Goal: Answer question/provide support: Share knowledge or assist other users

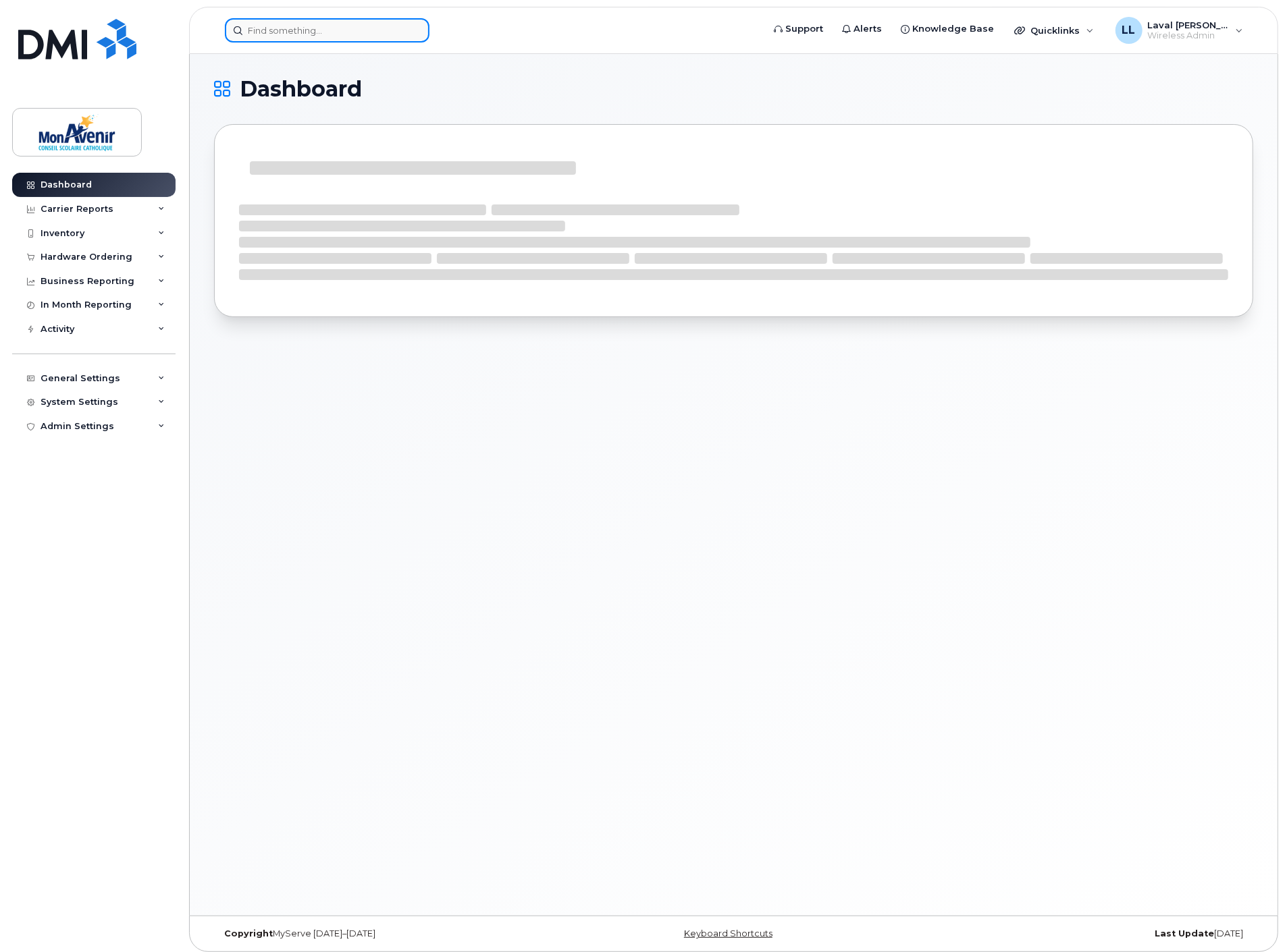
click at [310, 28] on input at bounding box center [327, 30] width 204 height 24
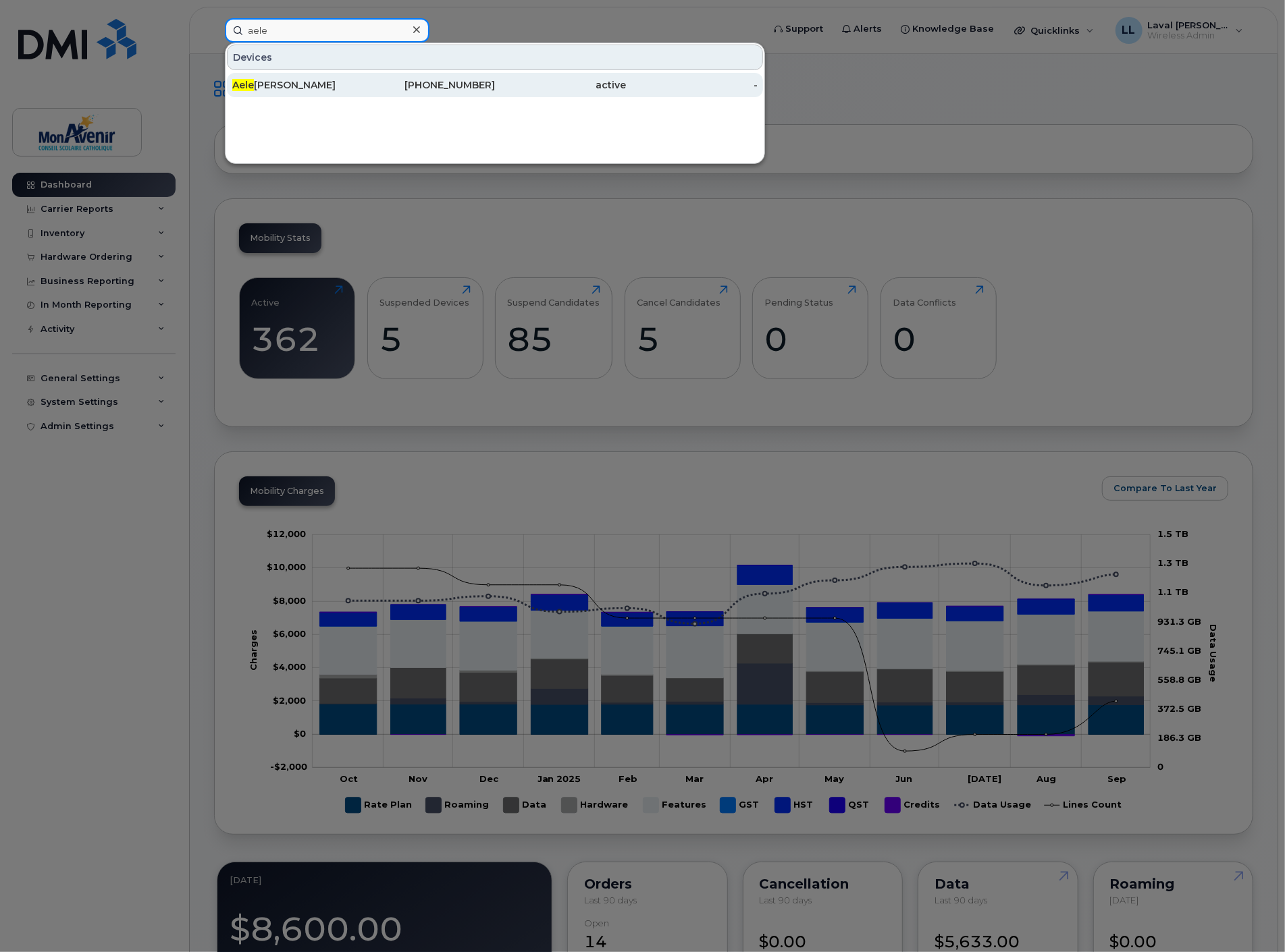
type input "aele"
click at [311, 83] on div "Aele Castro" at bounding box center [298, 84] width 132 height 13
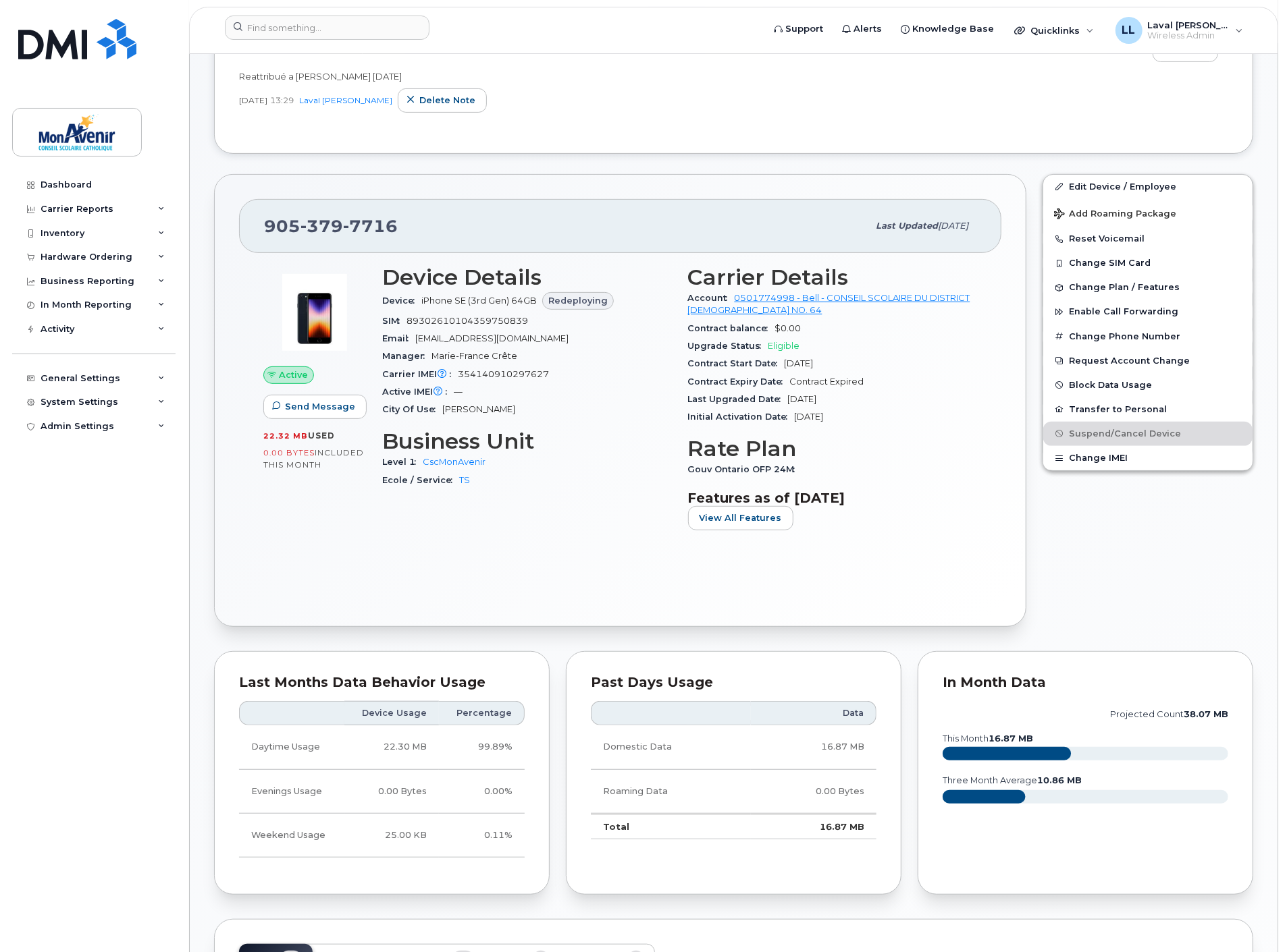
scroll to position [599, 0]
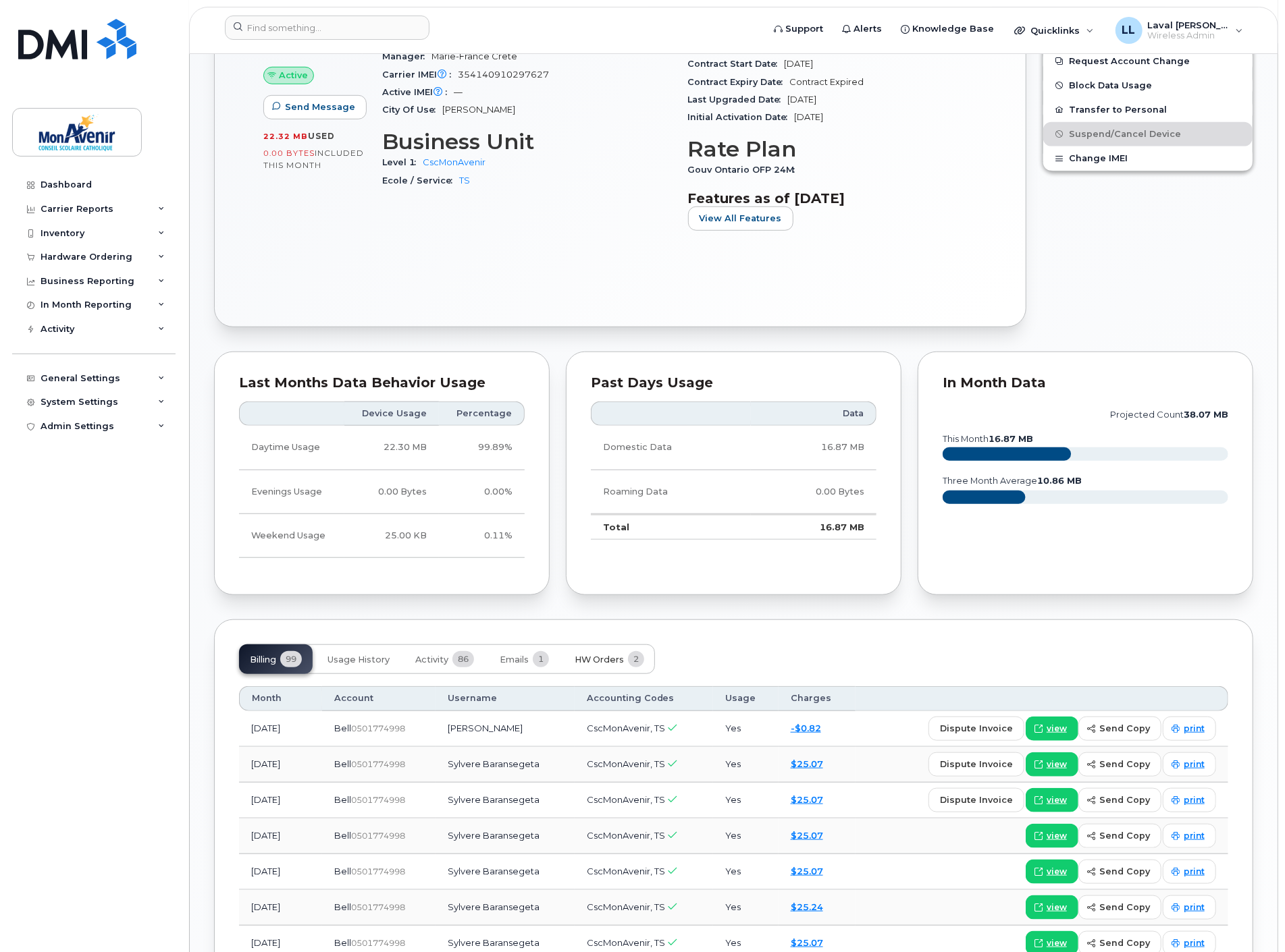
click at [601, 663] on span "HW Orders" at bounding box center [599, 660] width 49 height 11
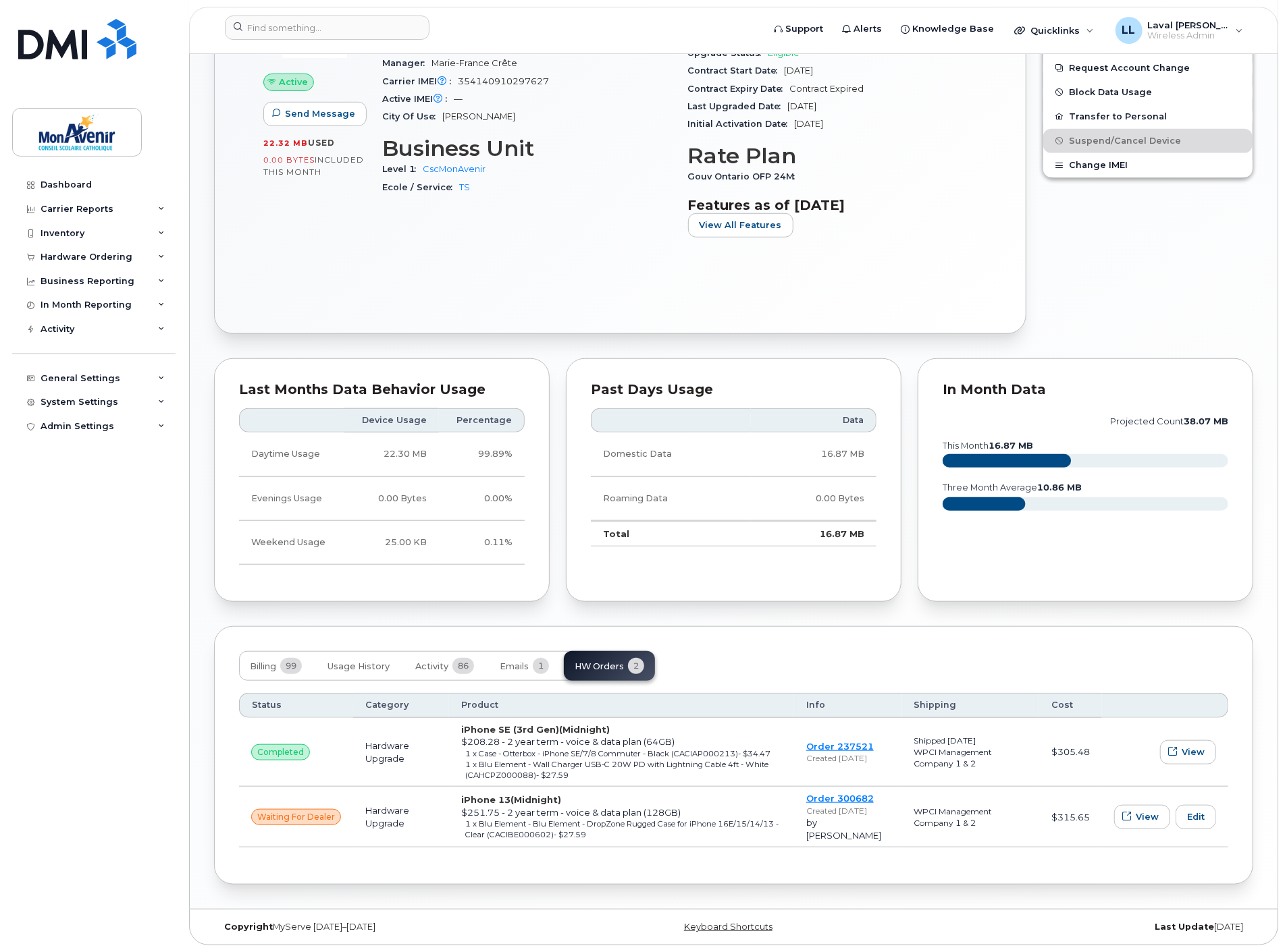
click at [516, 827] on div "1 x Blu Element - Blu Element - DropZone Rugged Case for iPhone 16E/15/14/13 - …" at bounding box center [623, 829] width 317 height 22
click at [302, 815] on span "waiting for dealer" at bounding box center [296, 817] width 78 height 12
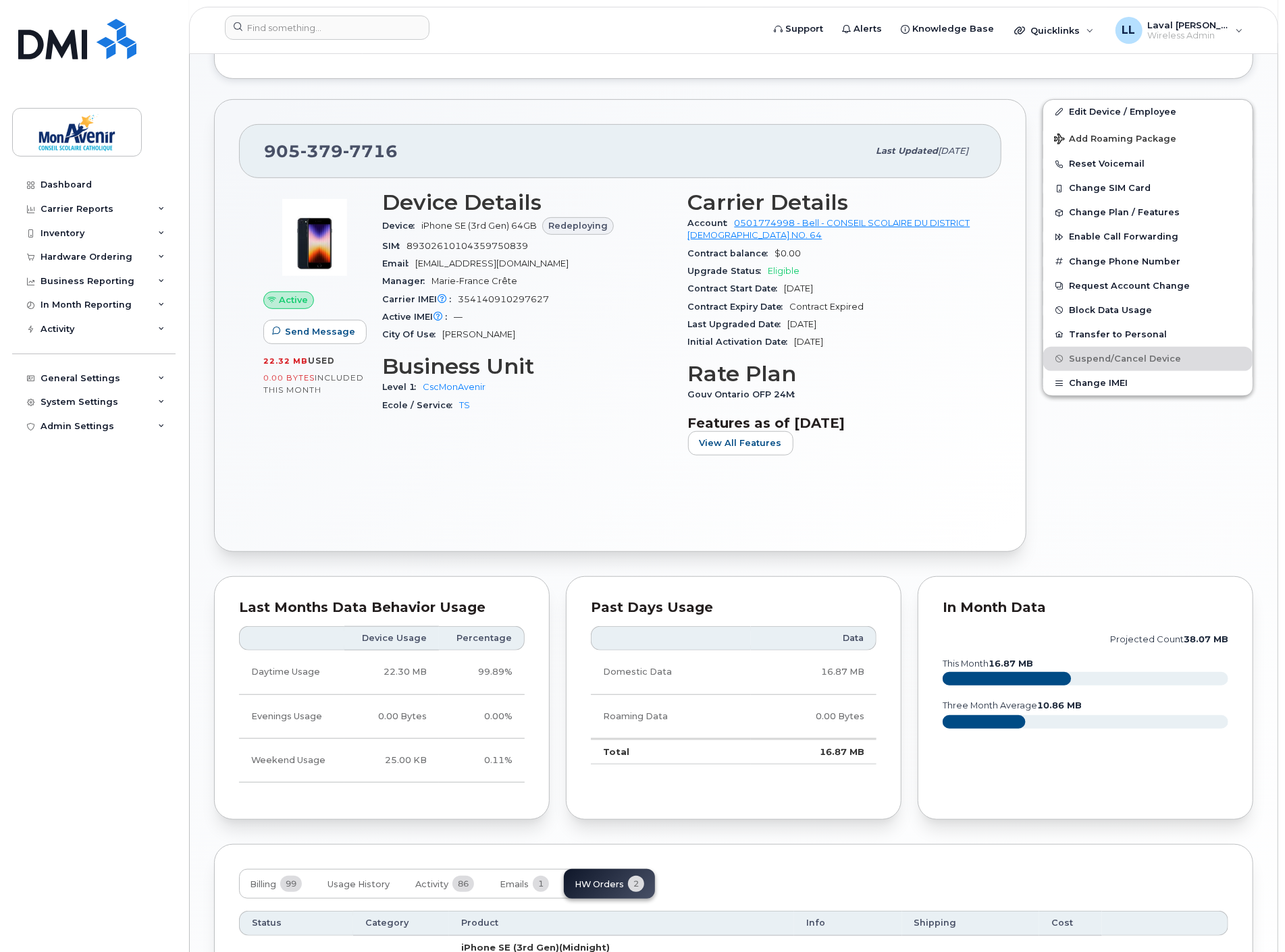
scroll to position [605, 0]
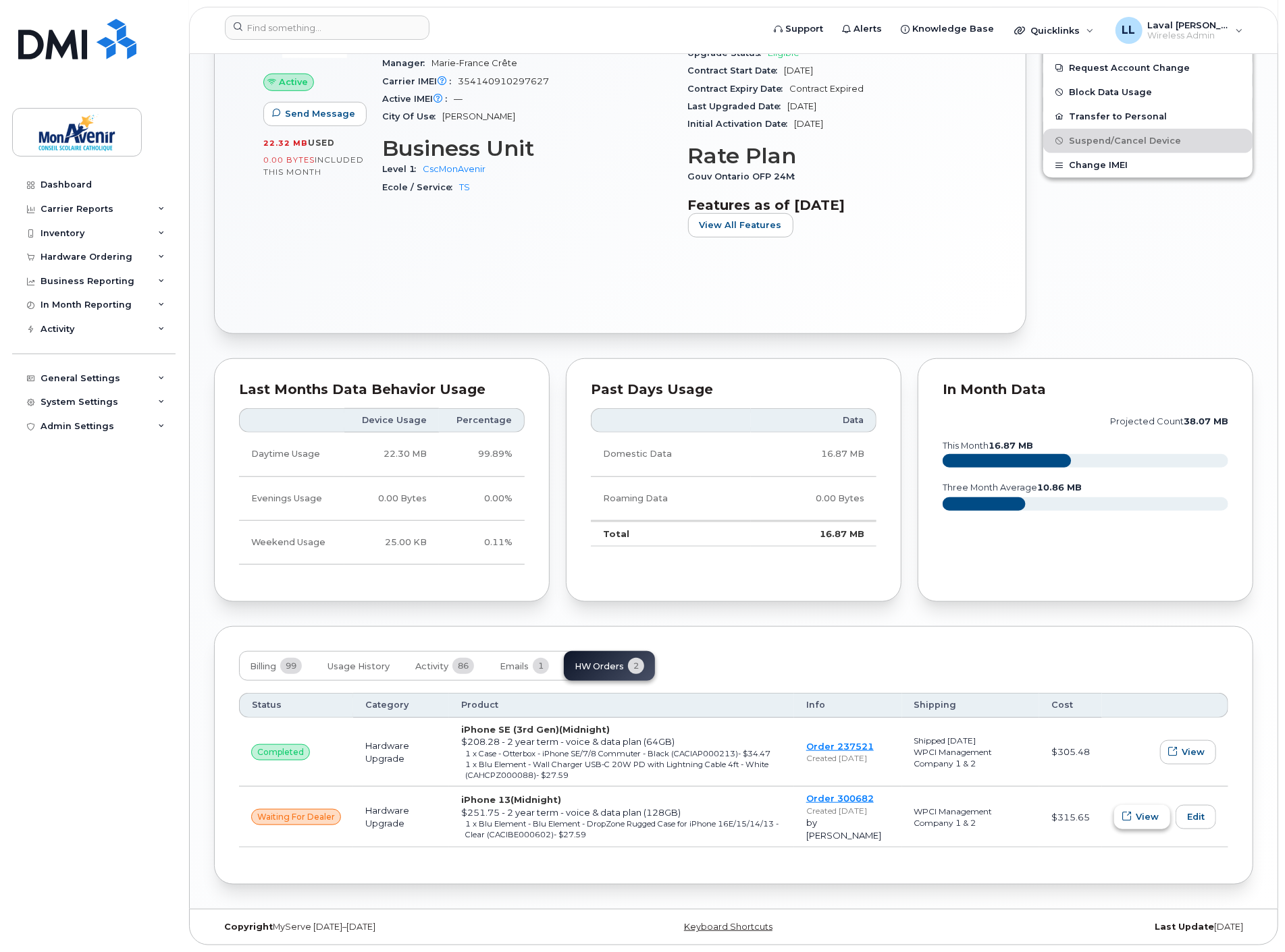
click at [1126, 812] on icon "button" at bounding box center [1127, 816] width 9 height 9
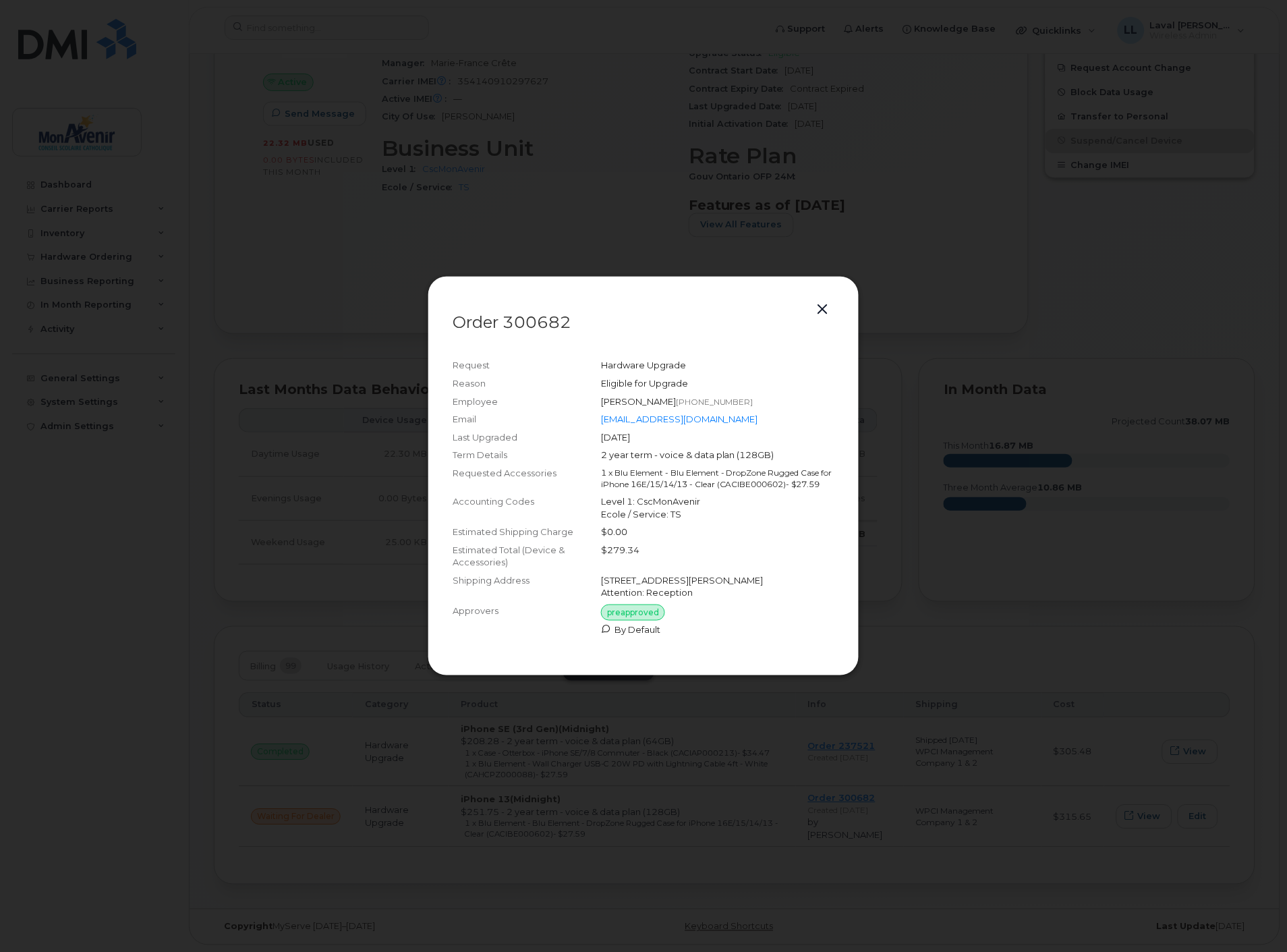
click at [823, 300] on button "button" at bounding box center [822, 309] width 20 height 19
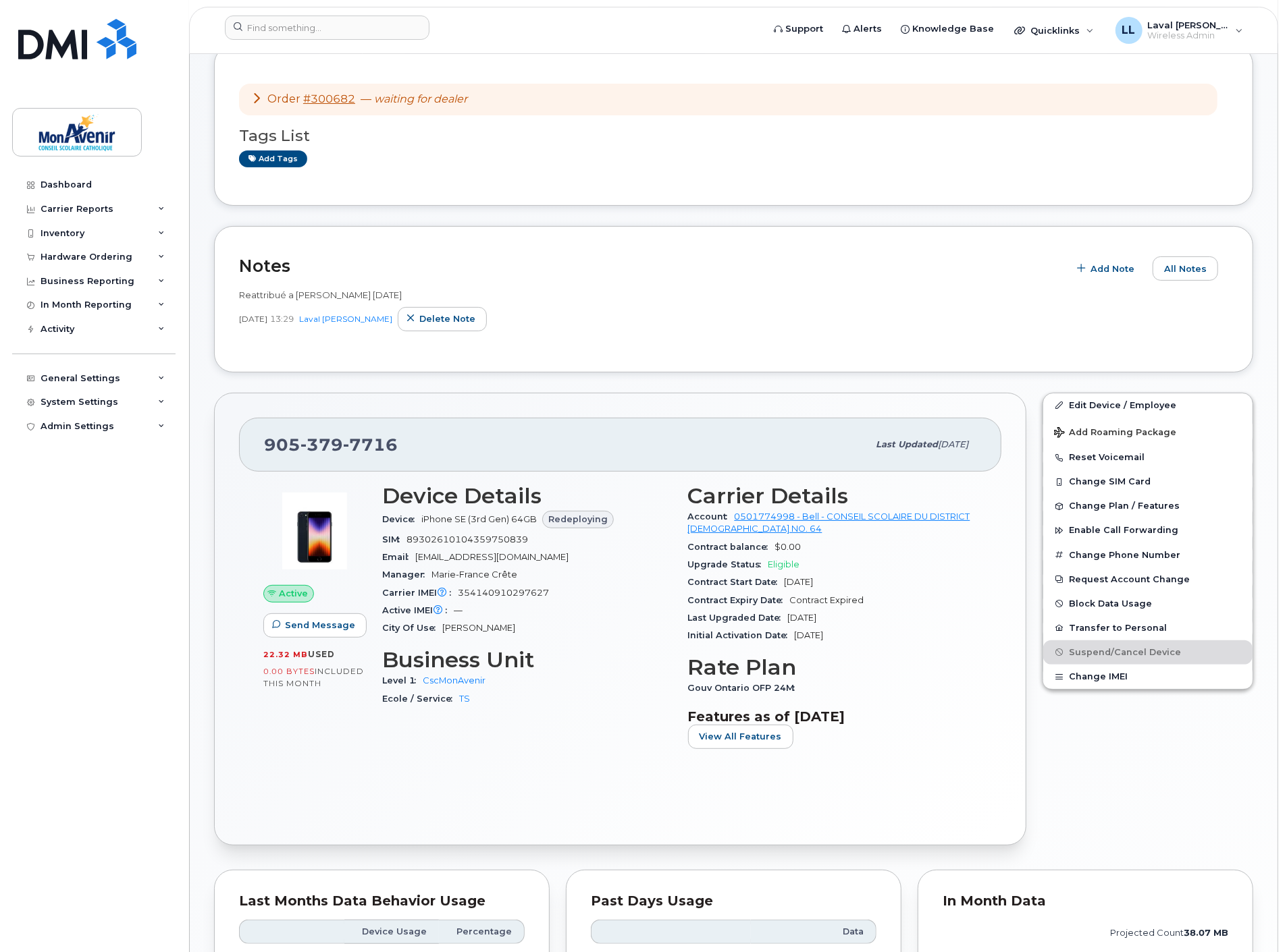
scroll to position [0, 0]
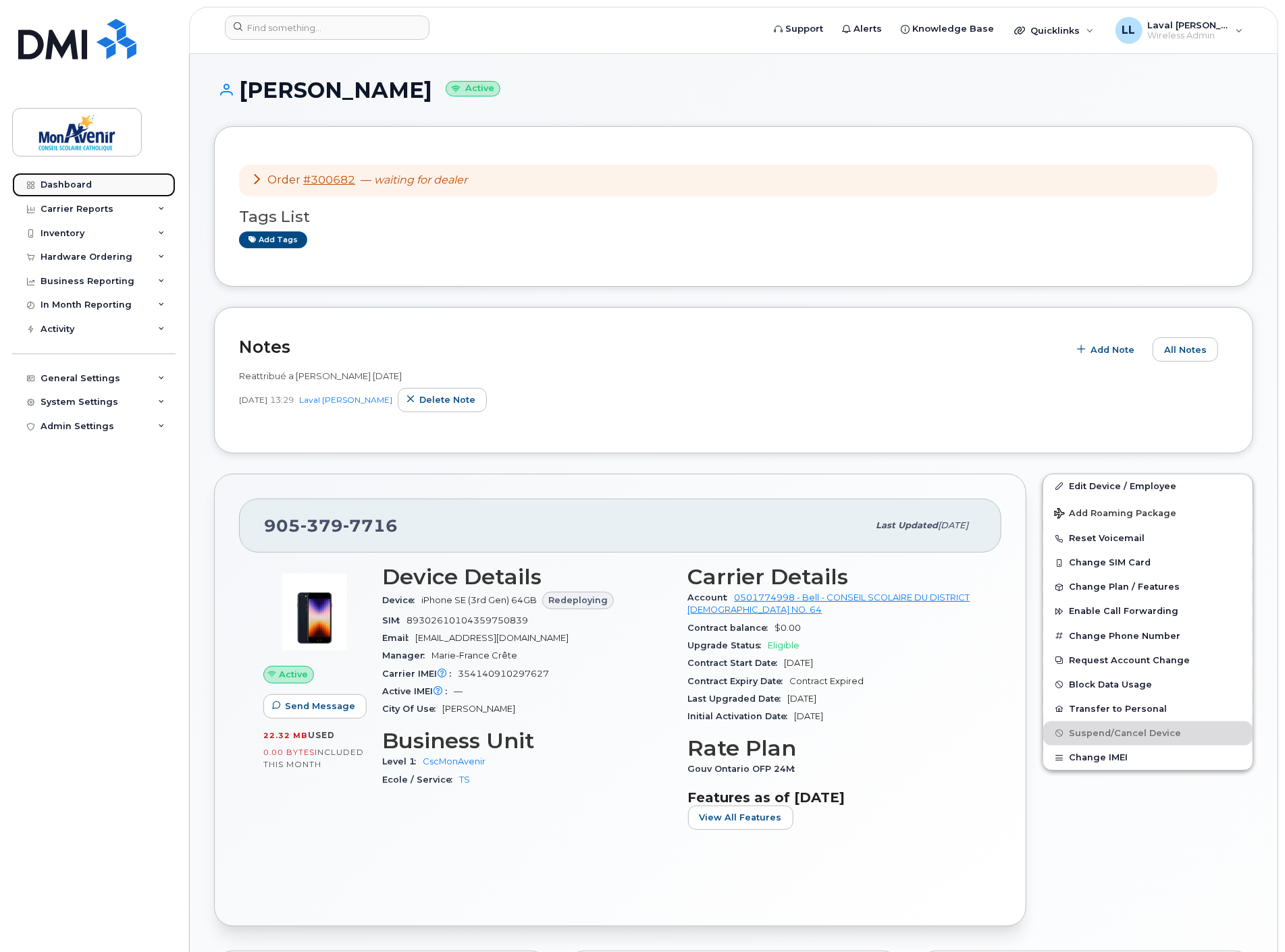
click at [61, 184] on div "Dashboard" at bounding box center [66, 185] width 51 height 11
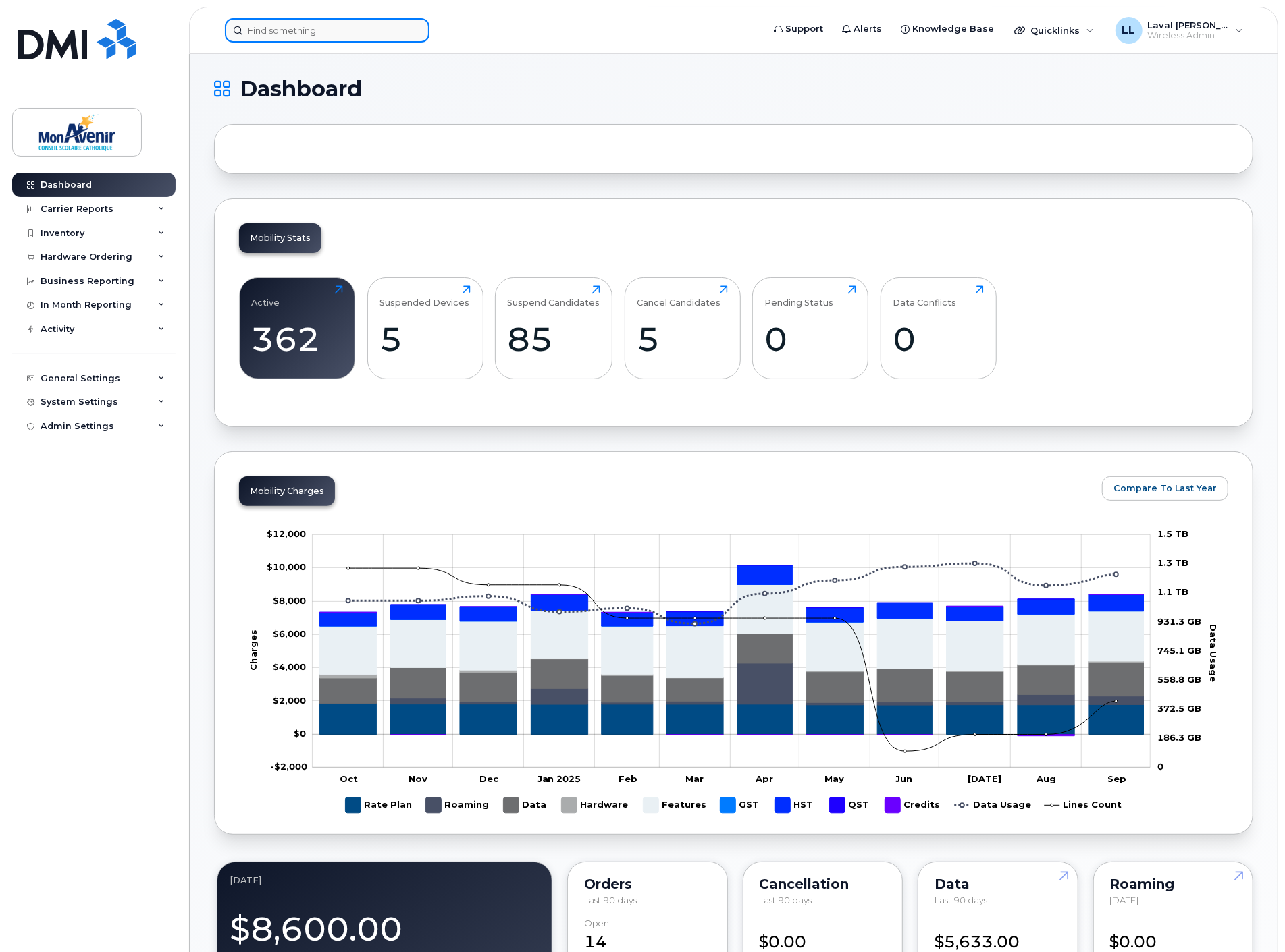
click at [305, 29] on input at bounding box center [327, 30] width 204 height 24
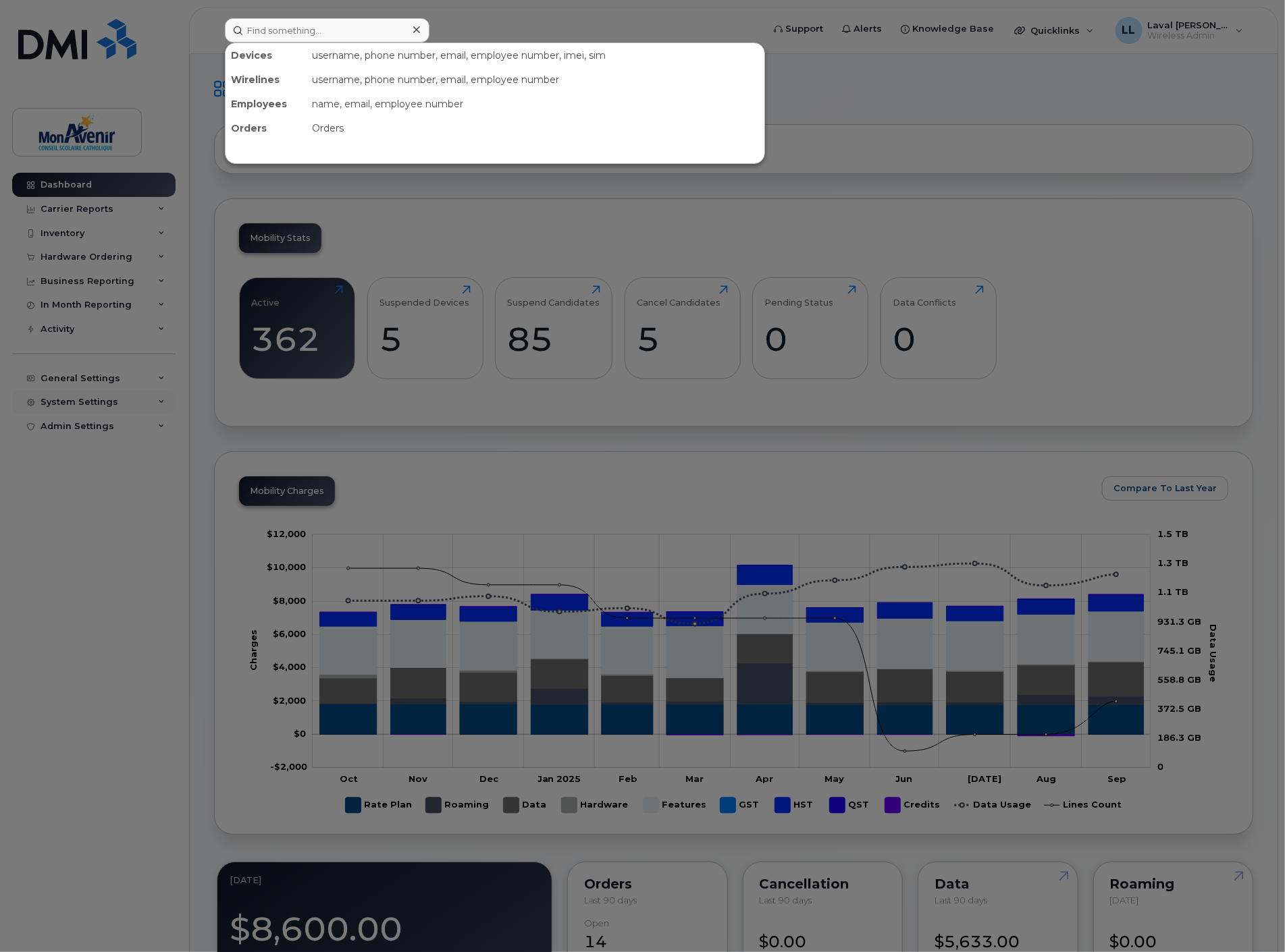
drag, startPoint x: 114, startPoint y: 555, endPoint x: 133, endPoint y: 389, distance: 167.1
click at [114, 555] on div at bounding box center [642, 476] width 1285 height 952
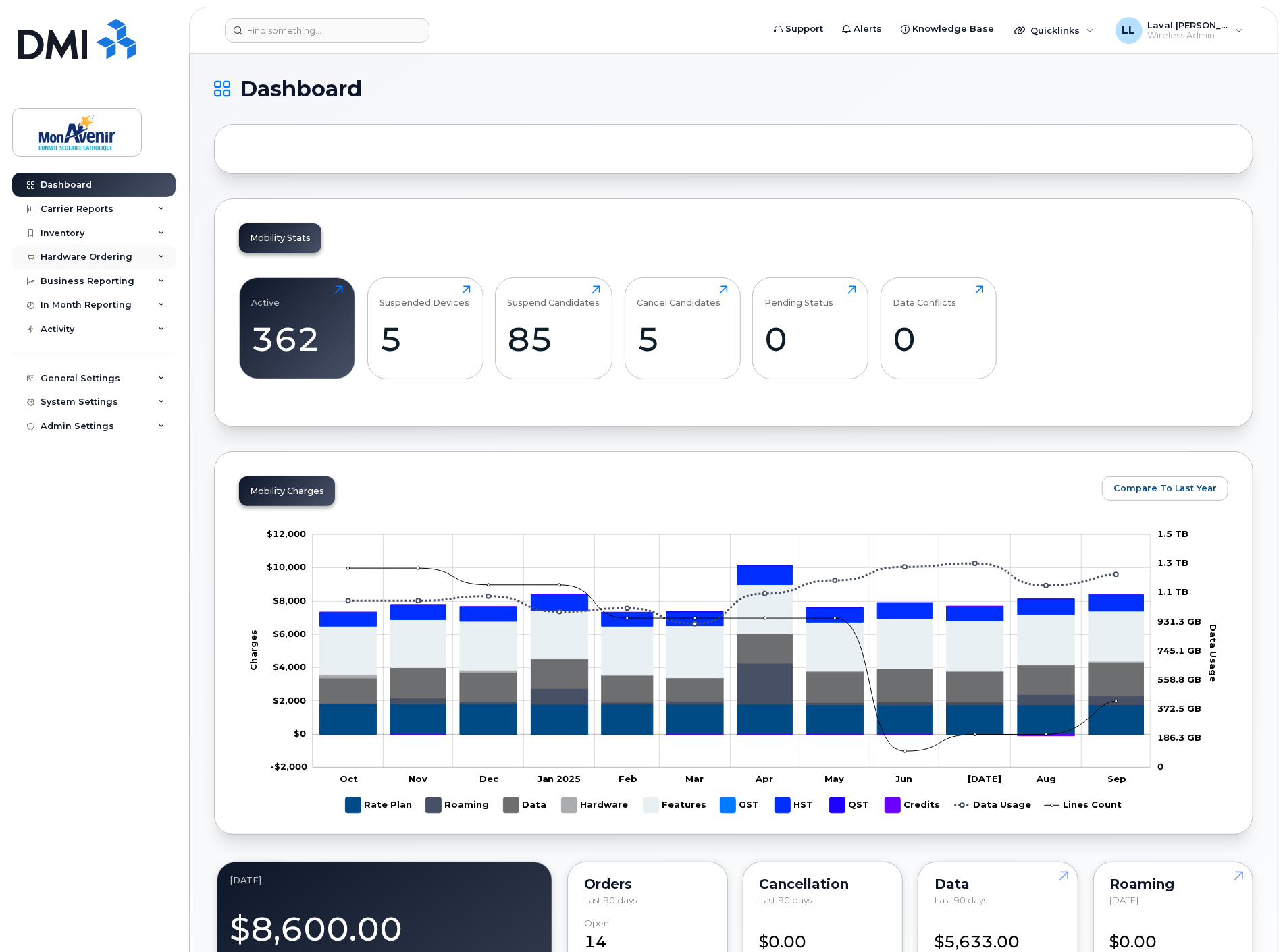
click at [72, 255] on div "Hardware Ordering" at bounding box center [86, 257] width 92 height 11
click at [71, 310] on div "Orders" at bounding box center [63, 308] width 33 height 12
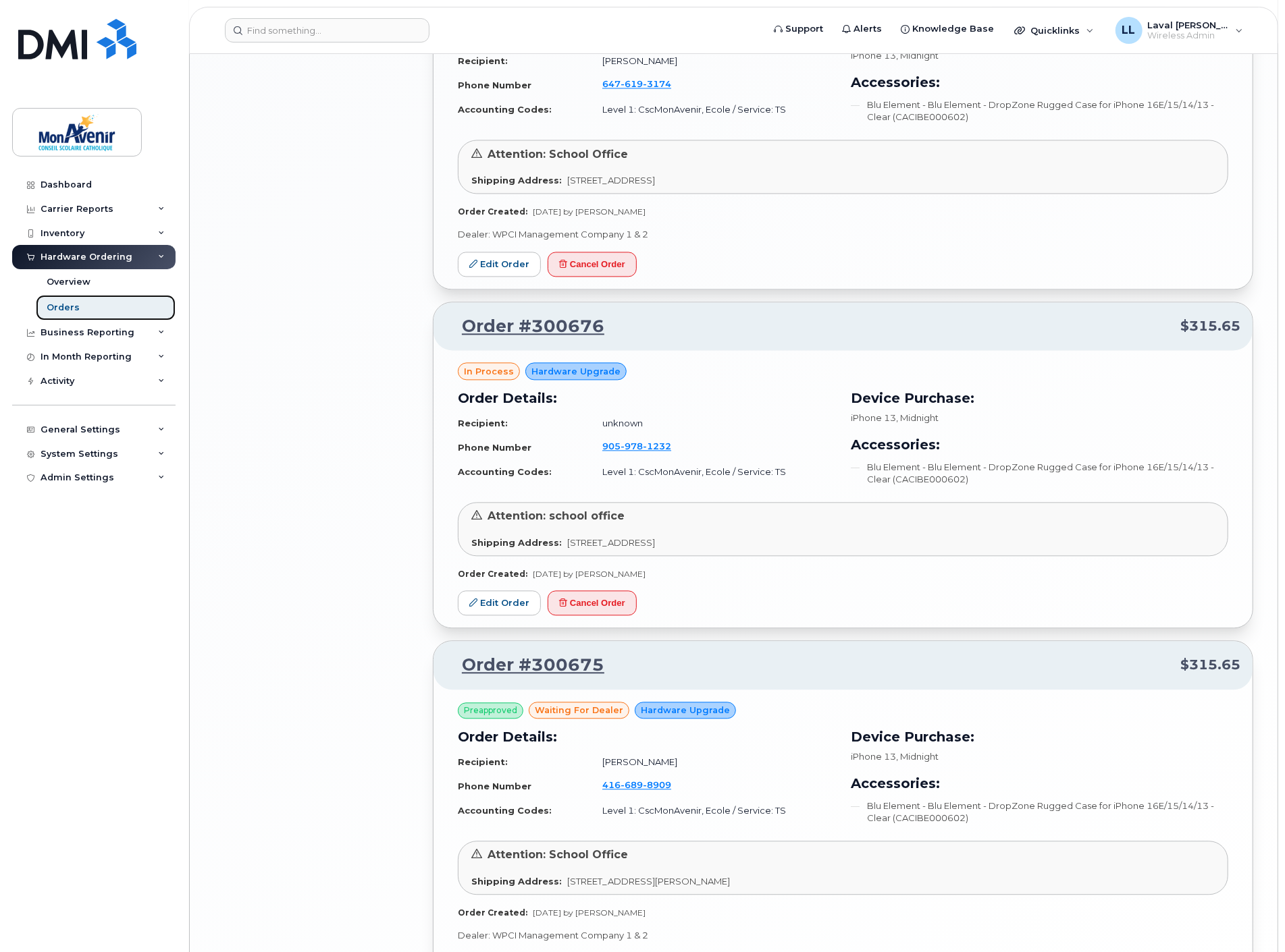
scroll to position [1982, 0]
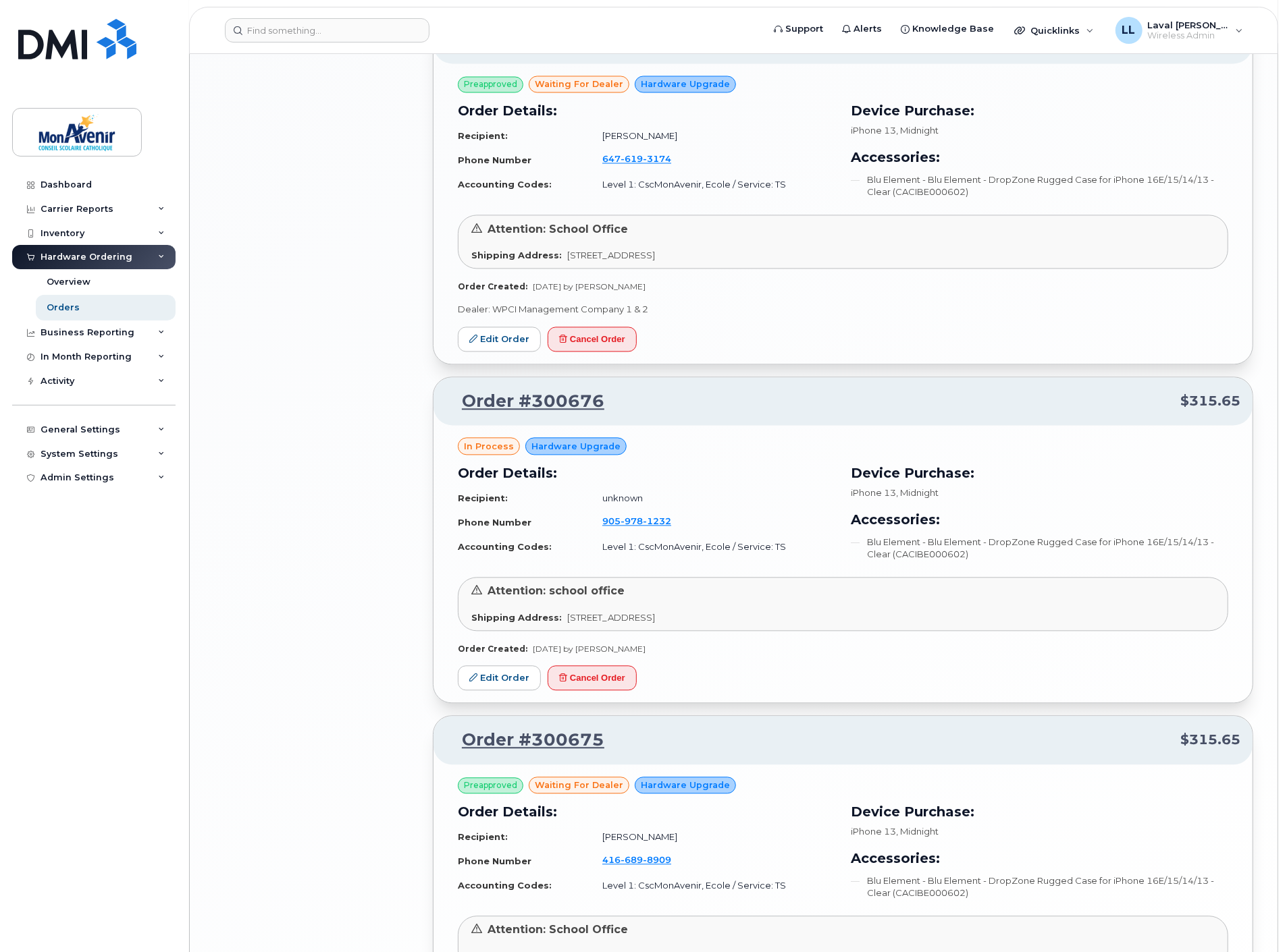
click at [558, 425] on div "Order #300676 $315.65" at bounding box center [843, 402] width 819 height 48
click at [561, 398] on link "Order #300676" at bounding box center [524, 401] width 159 height 24
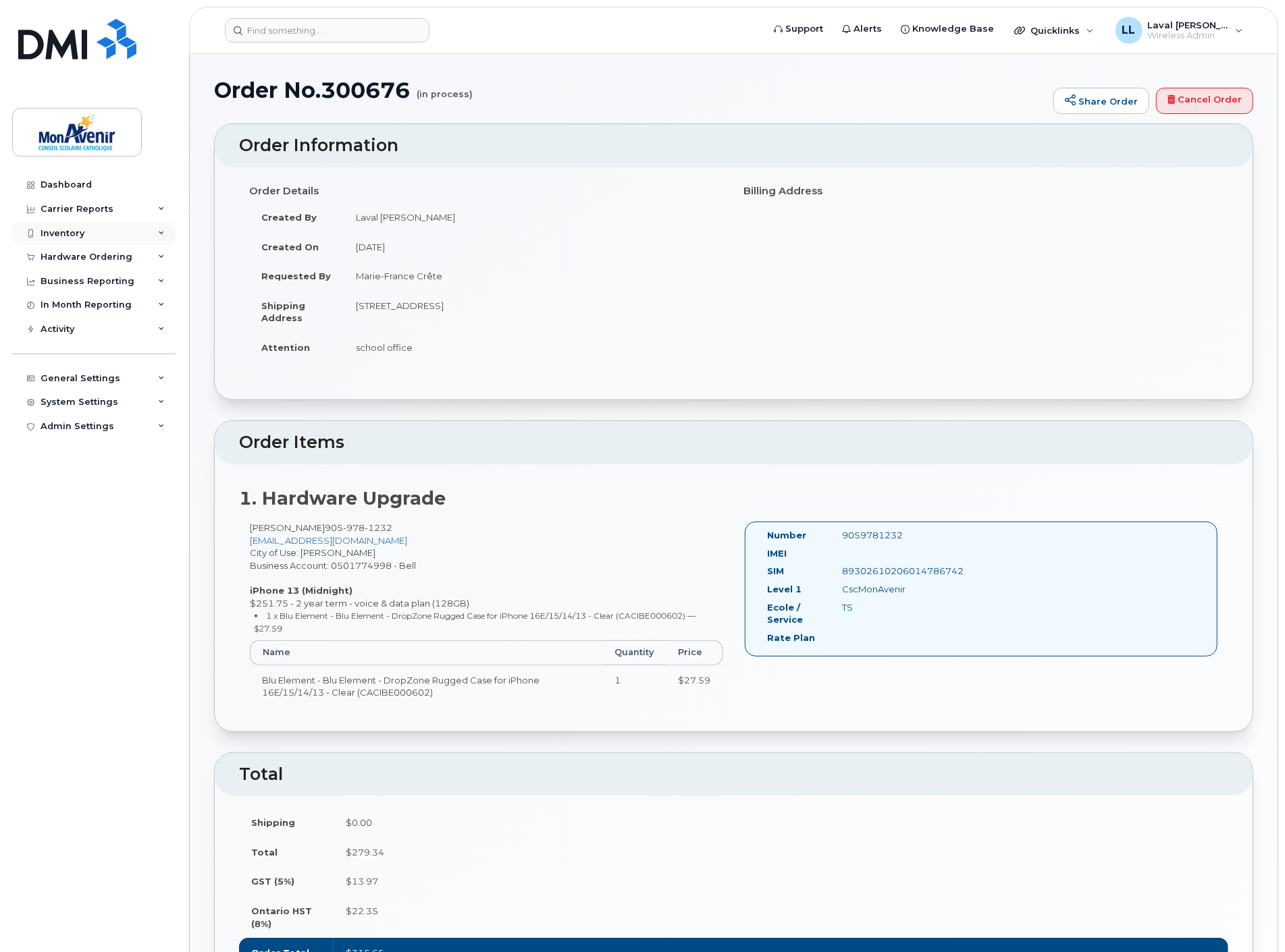
click at [68, 232] on div "Inventory" at bounding box center [62, 233] width 44 height 11
click at [103, 233] on div "Inventory" at bounding box center [94, 233] width 163 height 24
click at [114, 251] on div "Hardware Ordering" at bounding box center [86, 257] width 92 height 11
click at [61, 307] on div "Orders" at bounding box center [63, 308] width 33 height 12
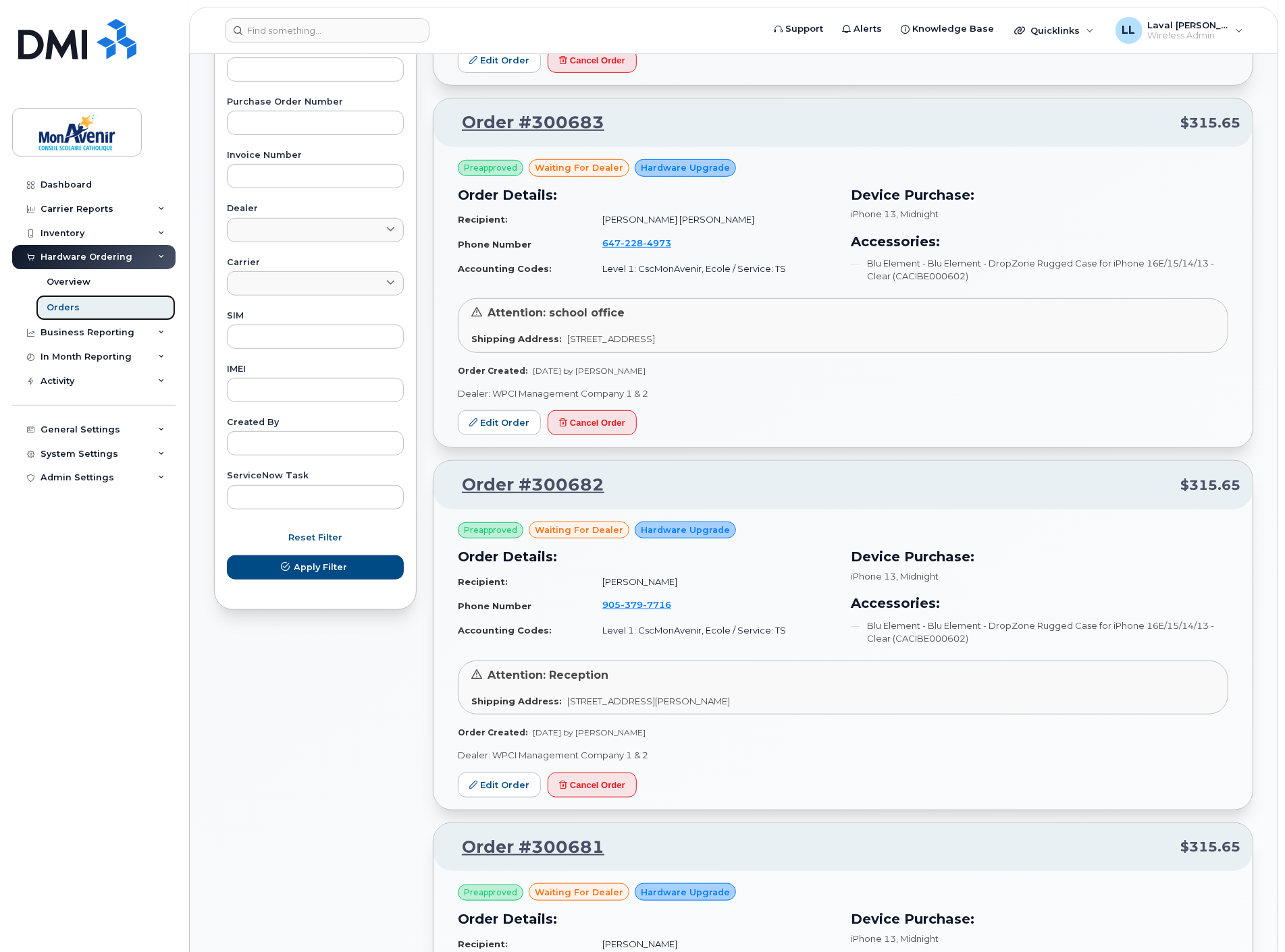
scroll to position [675, 0]
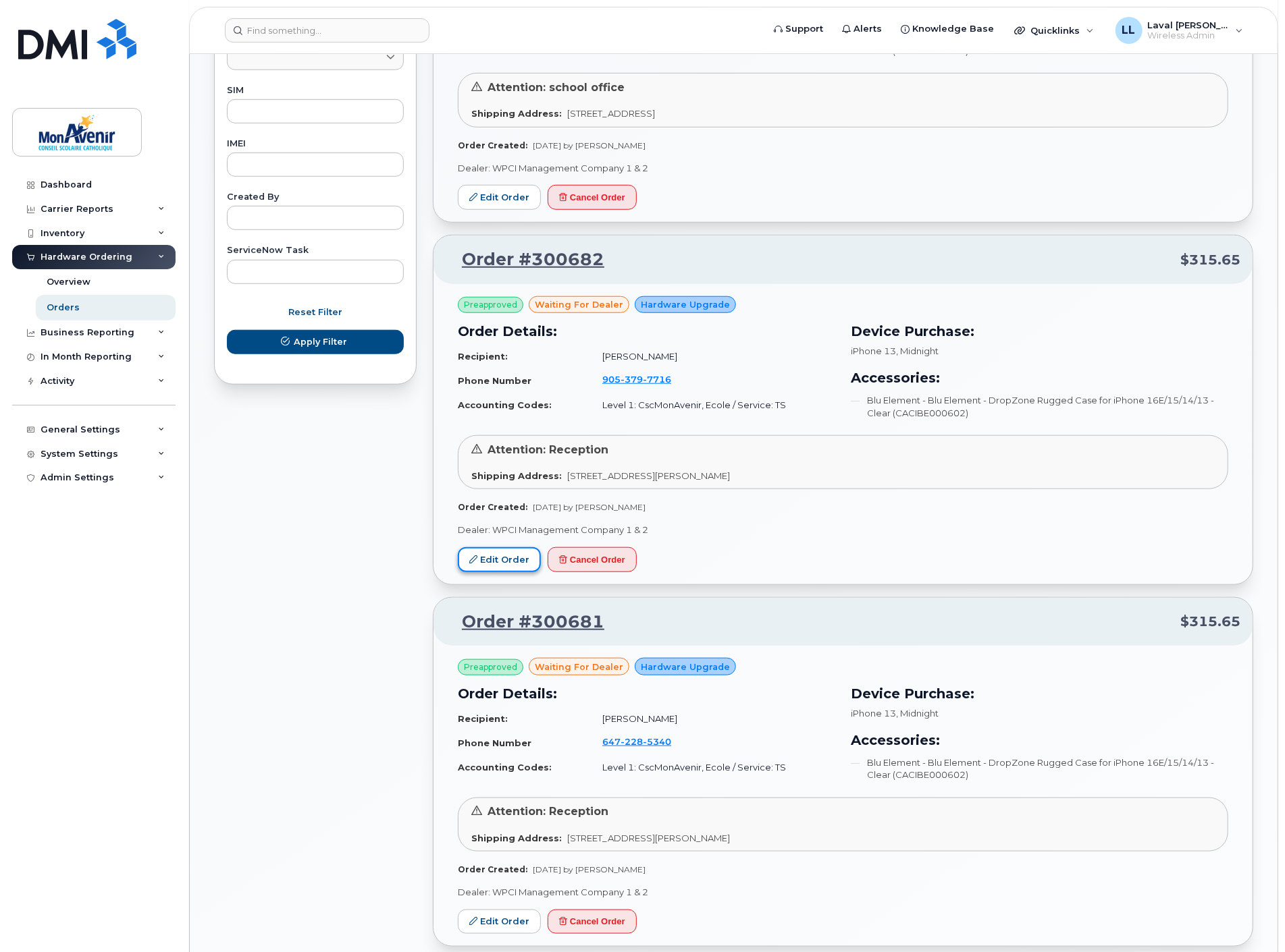
click at [494, 562] on link "Edit Order" at bounding box center [499, 559] width 83 height 25
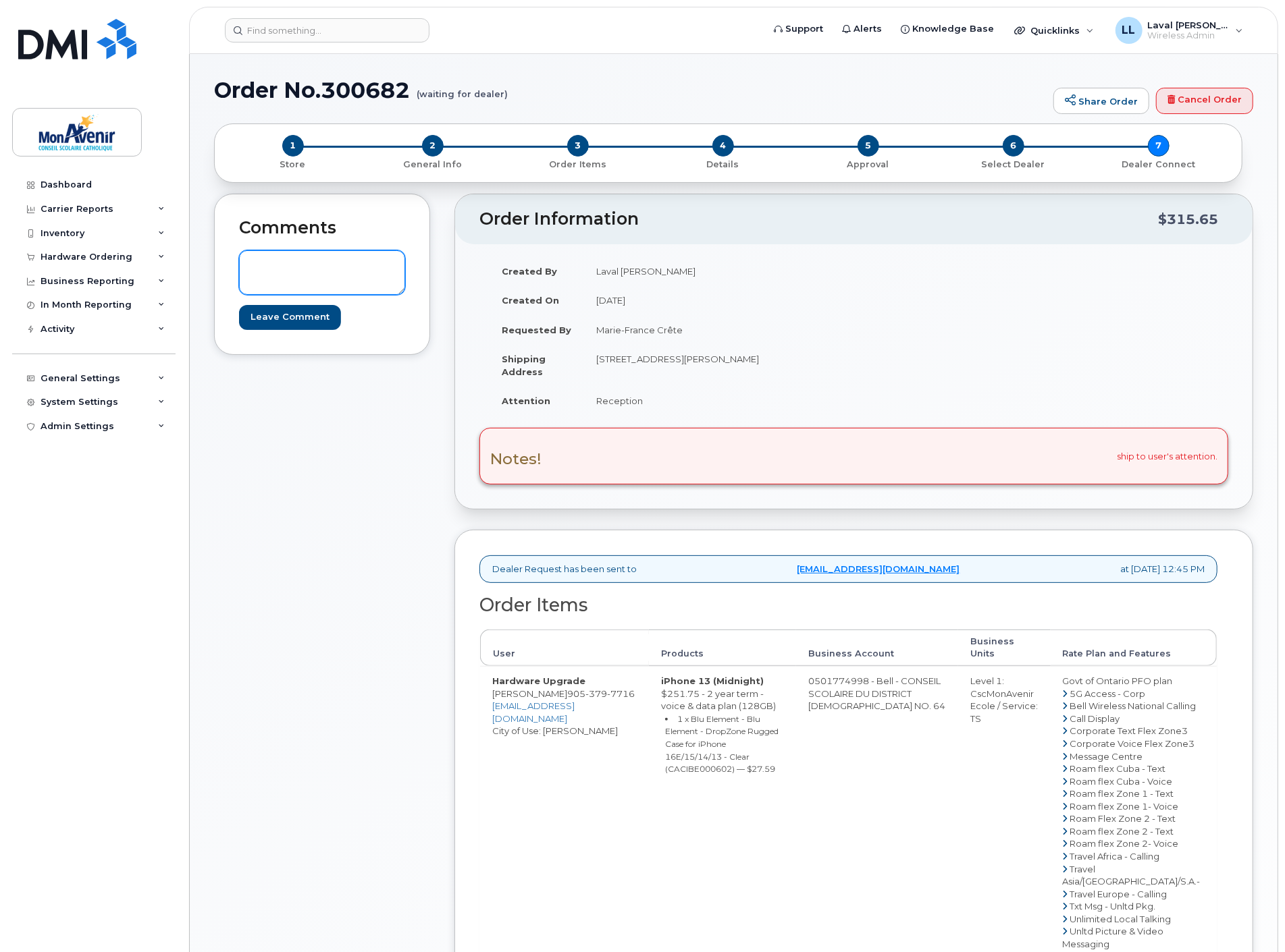
click at [281, 265] on textarea at bounding box center [322, 273] width 166 height 44
type textarea "Can you please rush this order. User's actutal phone is not working. Thank you"
click at [279, 321] on input "Leave Comment" at bounding box center [290, 317] width 102 height 25
type input "Create Event"
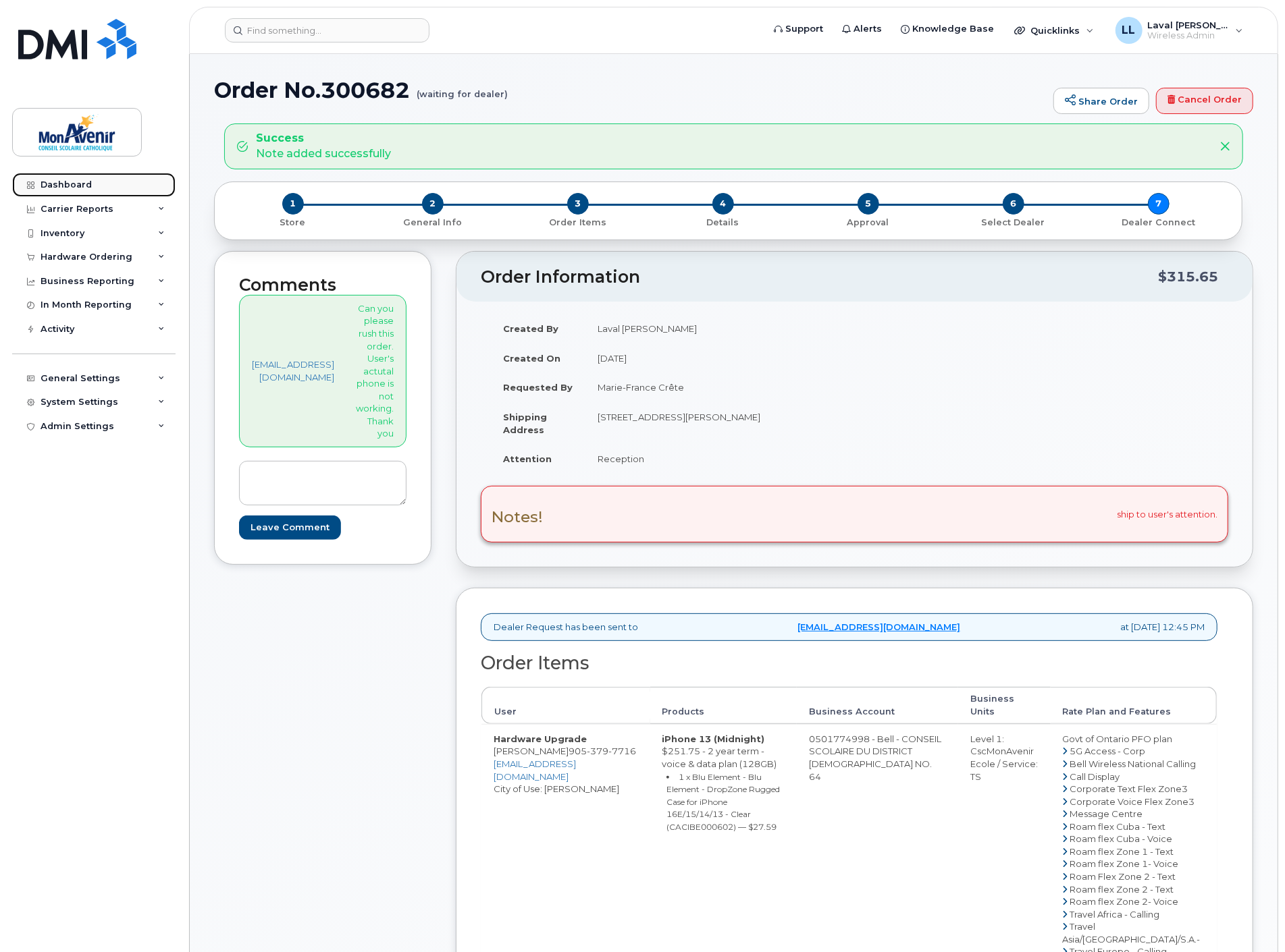
click at [49, 175] on link "Dashboard" at bounding box center [94, 184] width 163 height 24
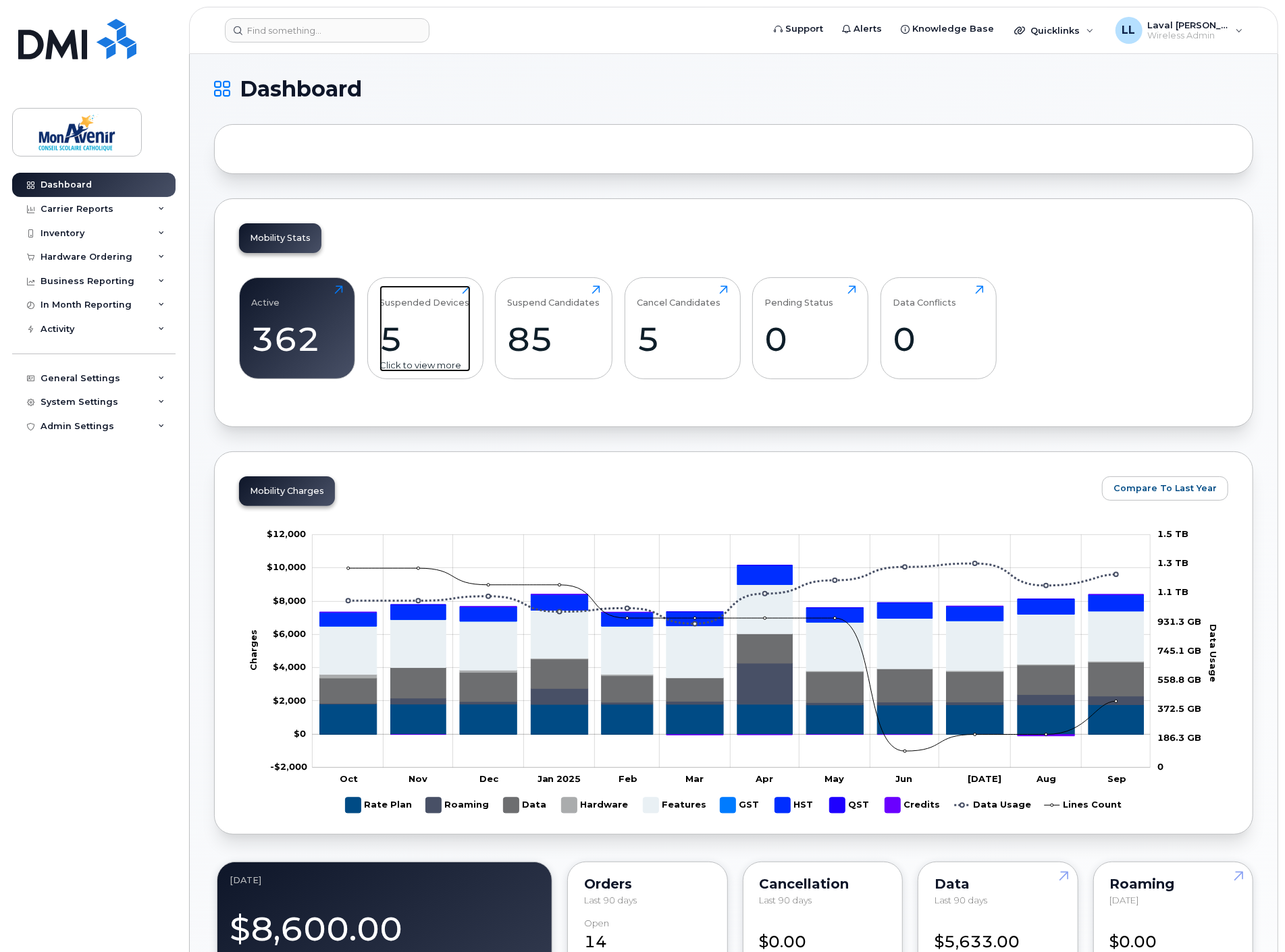
click at [389, 354] on div "5" at bounding box center [425, 339] width 91 height 39
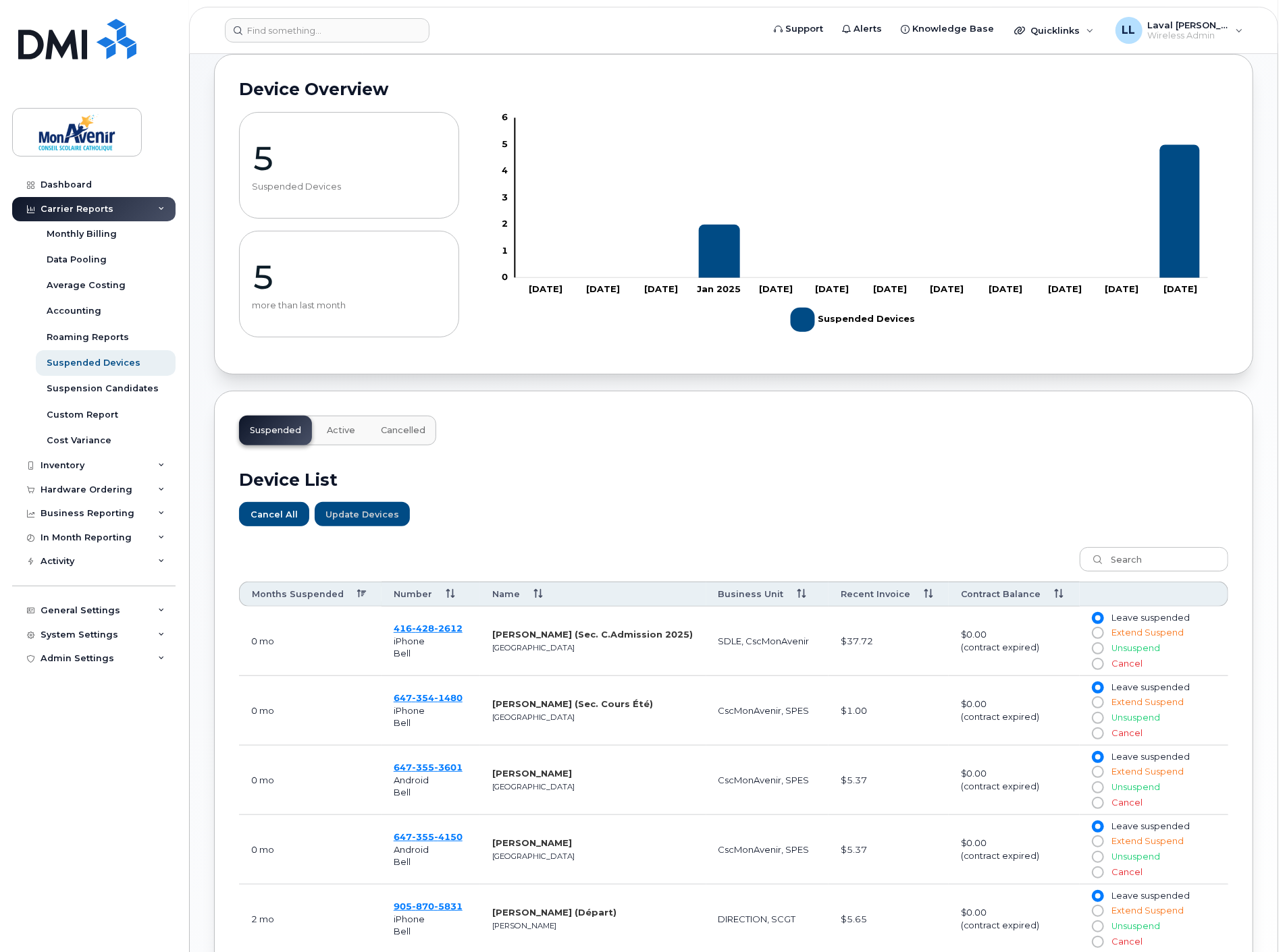
scroll to position [225, 0]
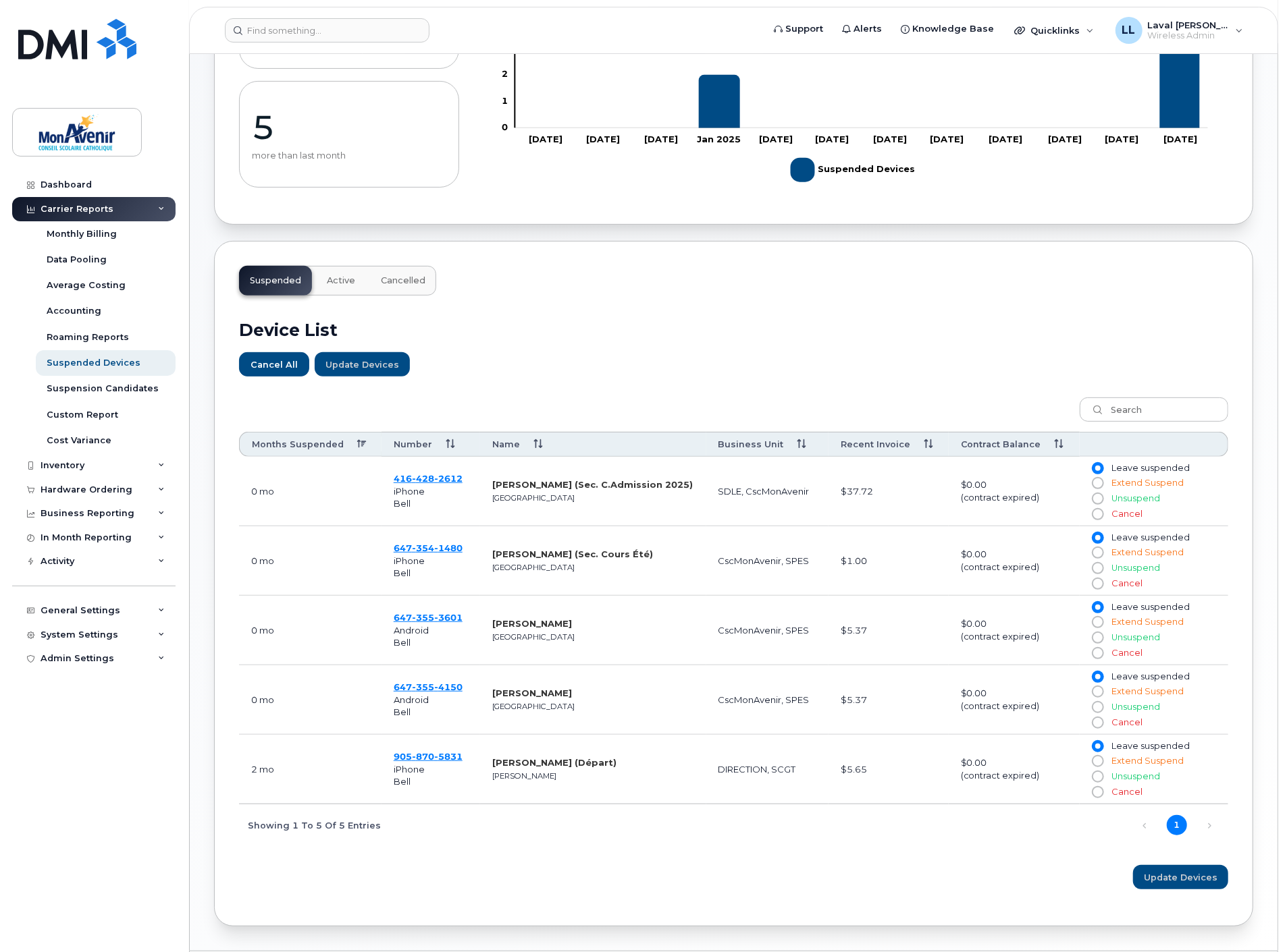
click at [440, 575] on td "[PHONE_NUMBER] iPhone Bell" at bounding box center [431, 561] width 98 height 69
click at [406, 545] on span "[PHONE_NUMBER]" at bounding box center [427, 548] width 69 height 11
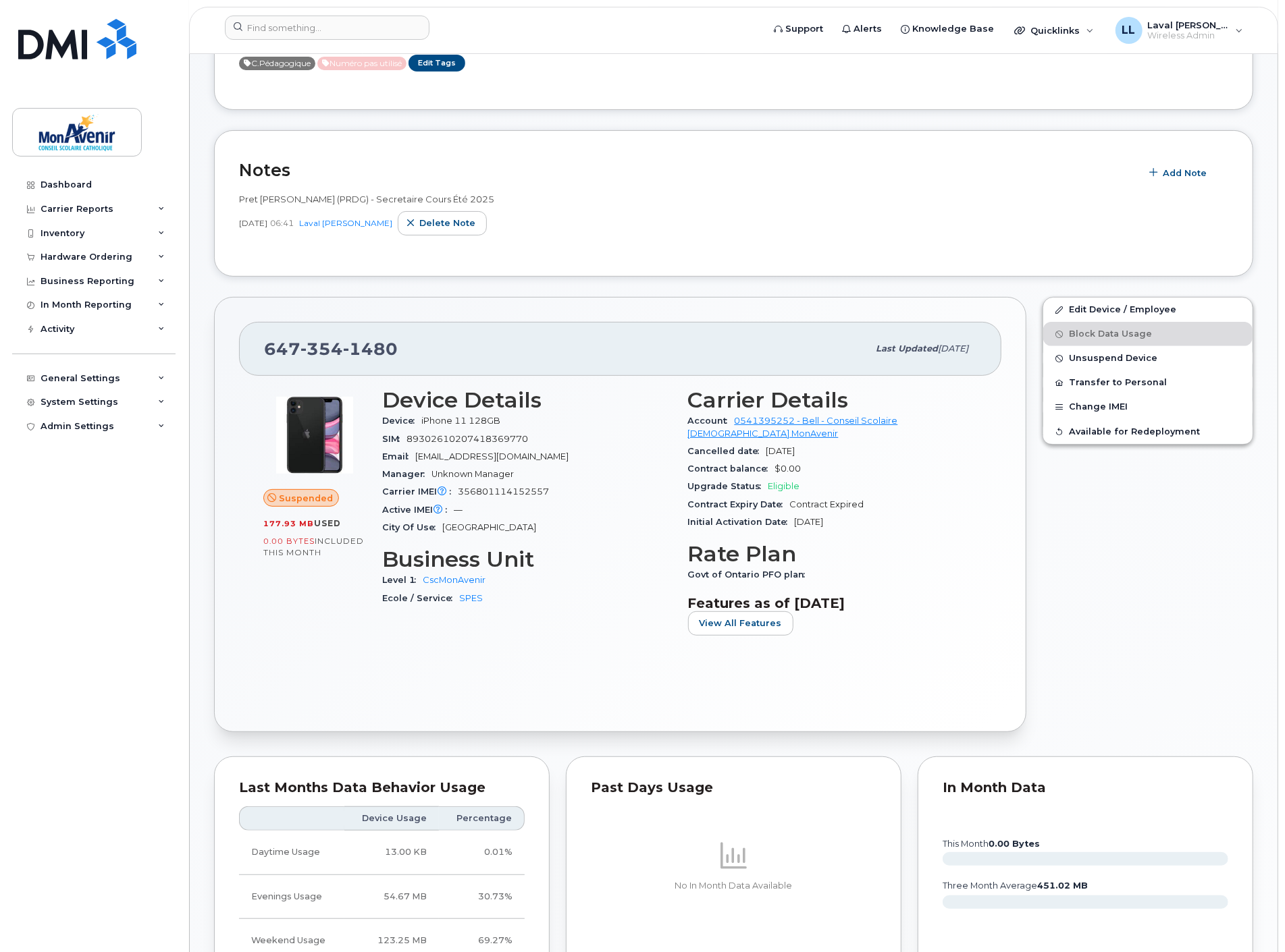
scroll to position [71, 0]
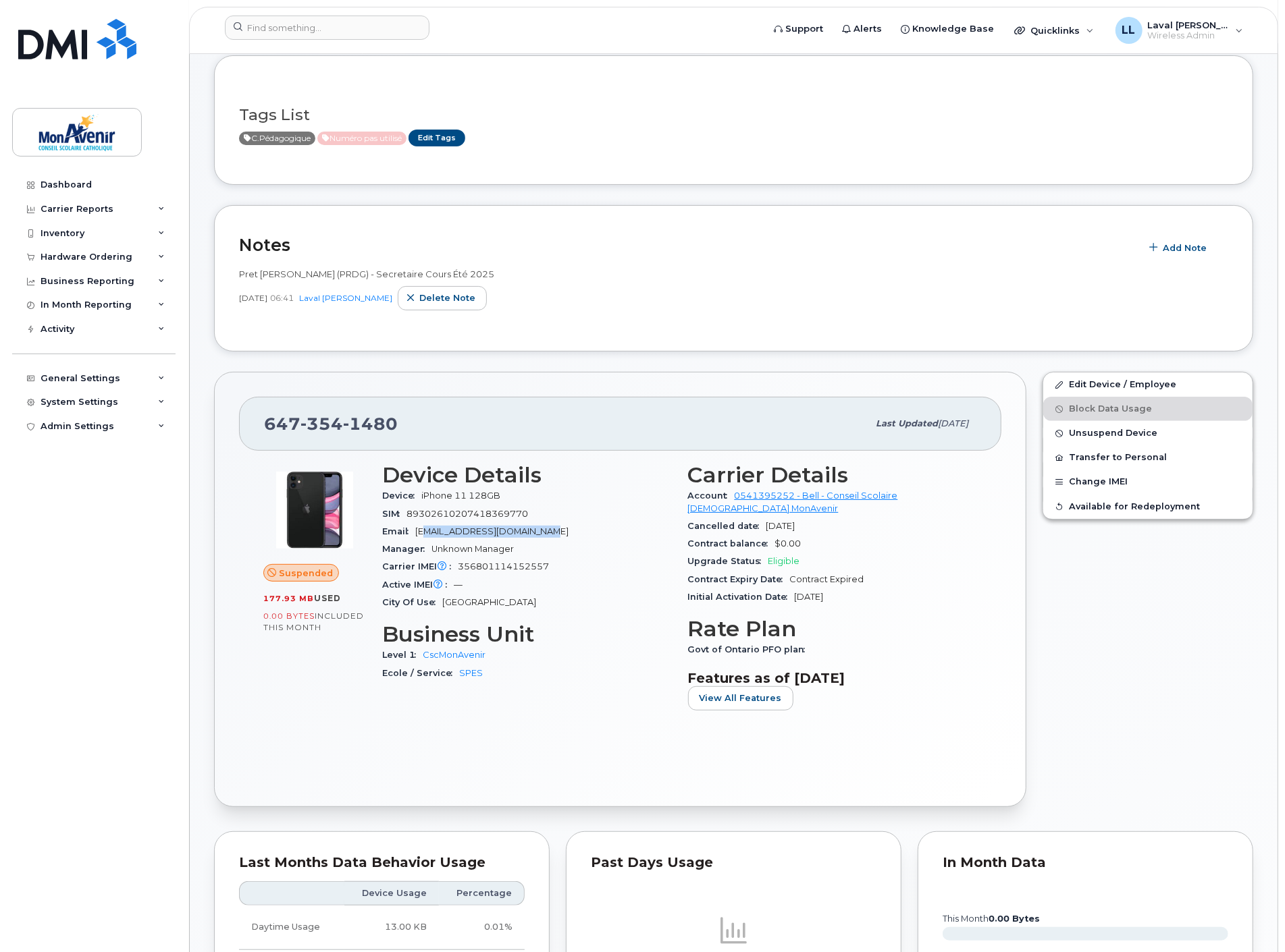
drag, startPoint x: 541, startPoint y: 523, endPoint x: 426, endPoint y: 526, distance: 115.0
click at [426, 526] on div "Email [EMAIL_ADDRESS][DOMAIN_NAME]" at bounding box center [527, 531] width 290 height 17
click at [524, 517] on span "89302610207418369770" at bounding box center [467, 514] width 121 height 10
drag, startPoint x: 530, startPoint y: 513, endPoint x: 409, endPoint y: 511, distance: 121.0
click at [409, 511] on div "SIM 89302610207418369770" at bounding box center [527, 514] width 290 height 17
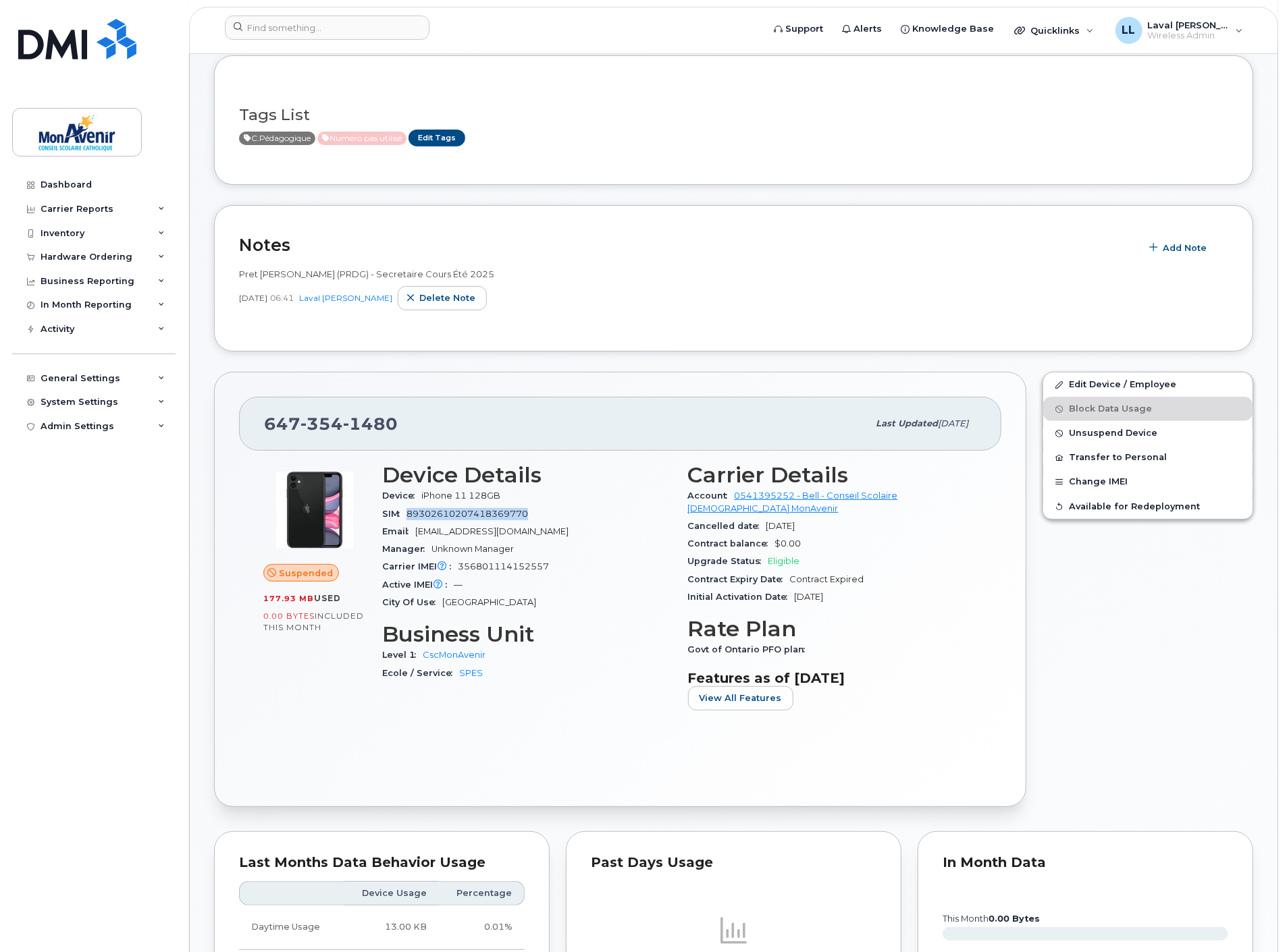
copy span "89302610207418369770"
